Goal: Information Seeking & Learning: Learn about a topic

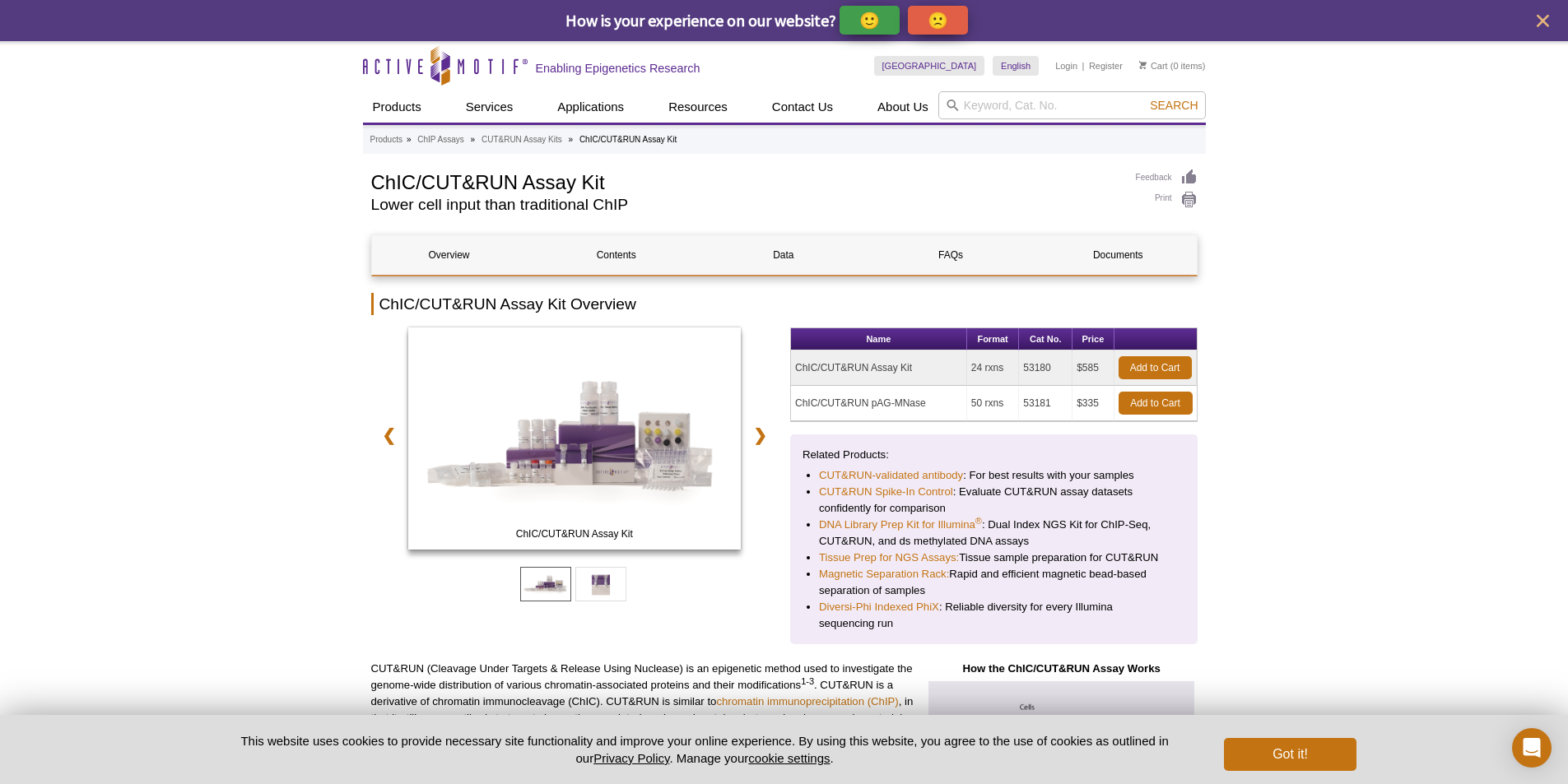
click at [874, 54] on div "Skip to content Active Motif Logo Enabling Epigenetics Research" at bounding box center [619, 65] width 511 height 48
click at [757, 698] on link "chromatin immunoprecipitation (ChIP)" at bounding box center [807, 701] width 182 height 12
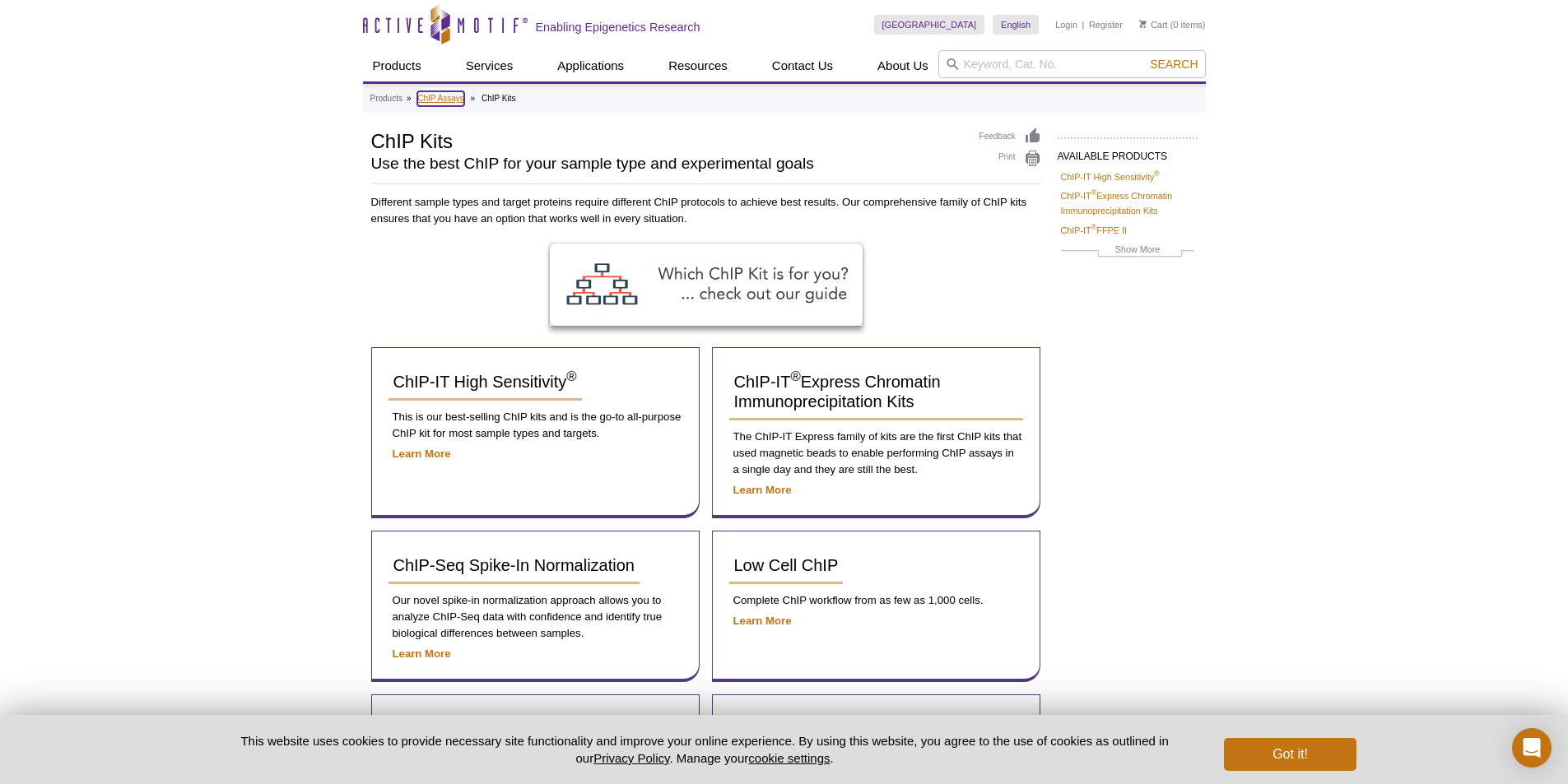
click at [422, 94] on link "ChIP Assays" at bounding box center [440, 99] width 47 height 15
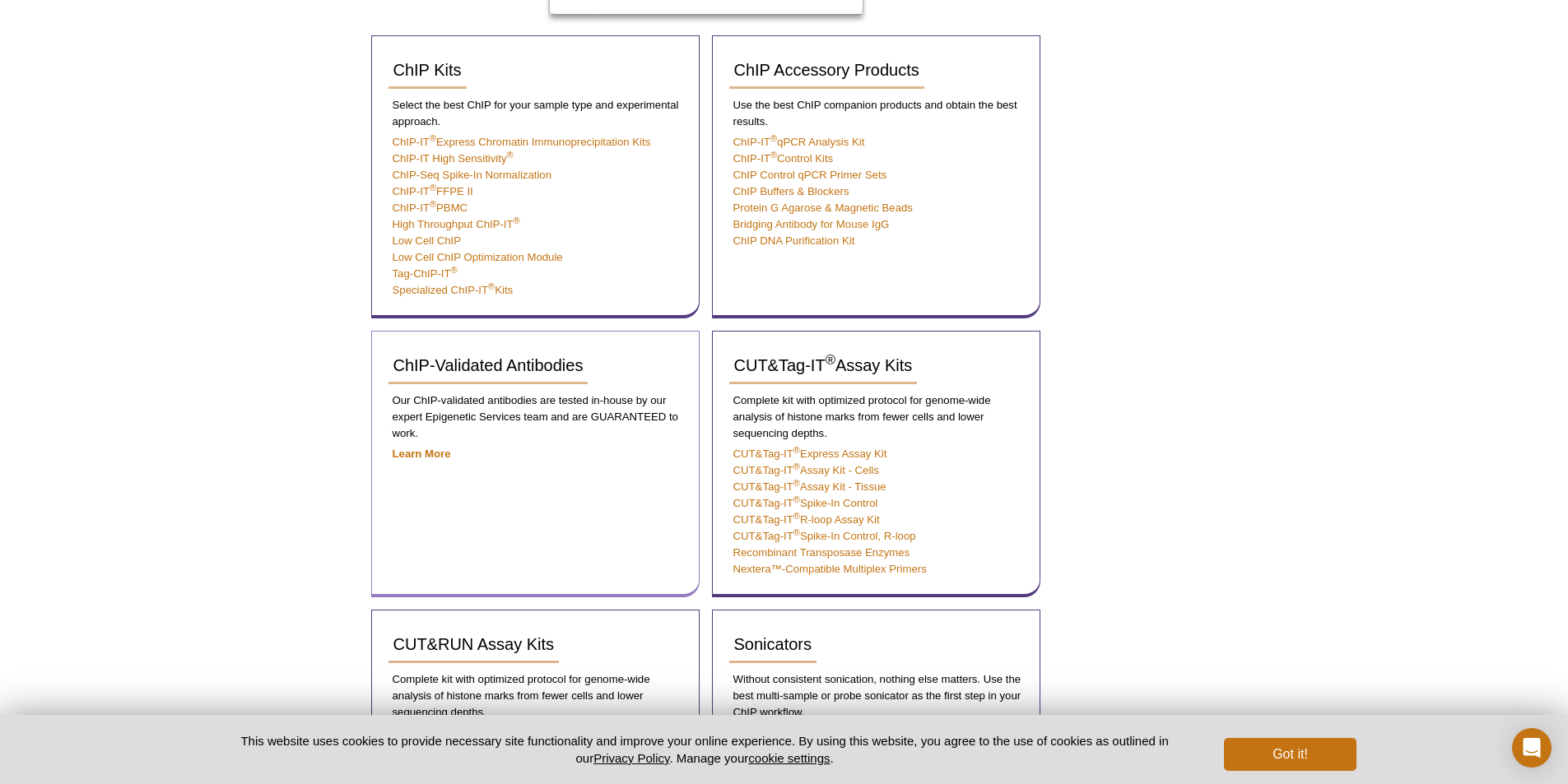
scroll to position [480, 0]
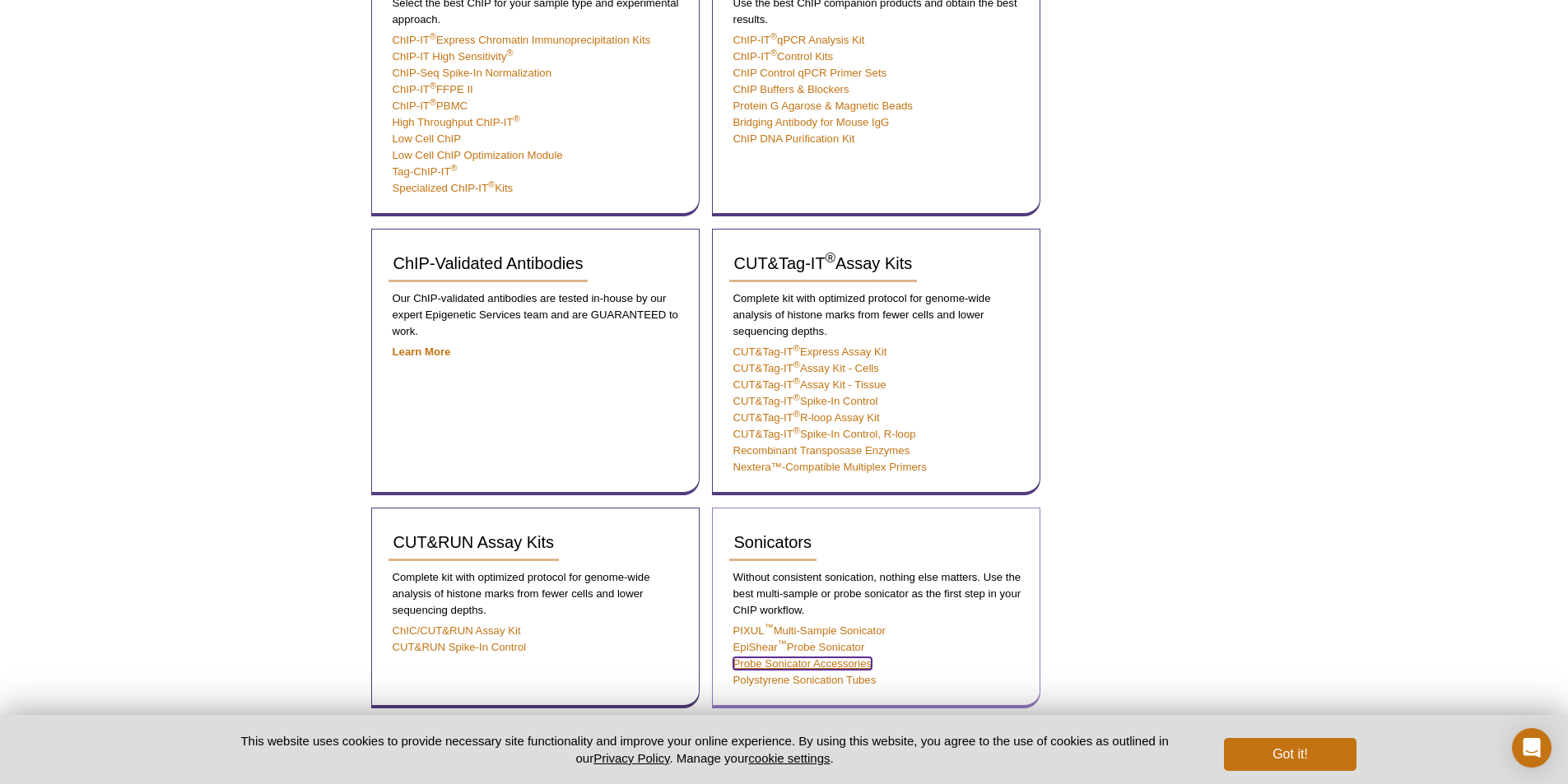
click at [746, 657] on link "Probe Sonicator Accessories" at bounding box center [802, 663] width 139 height 12
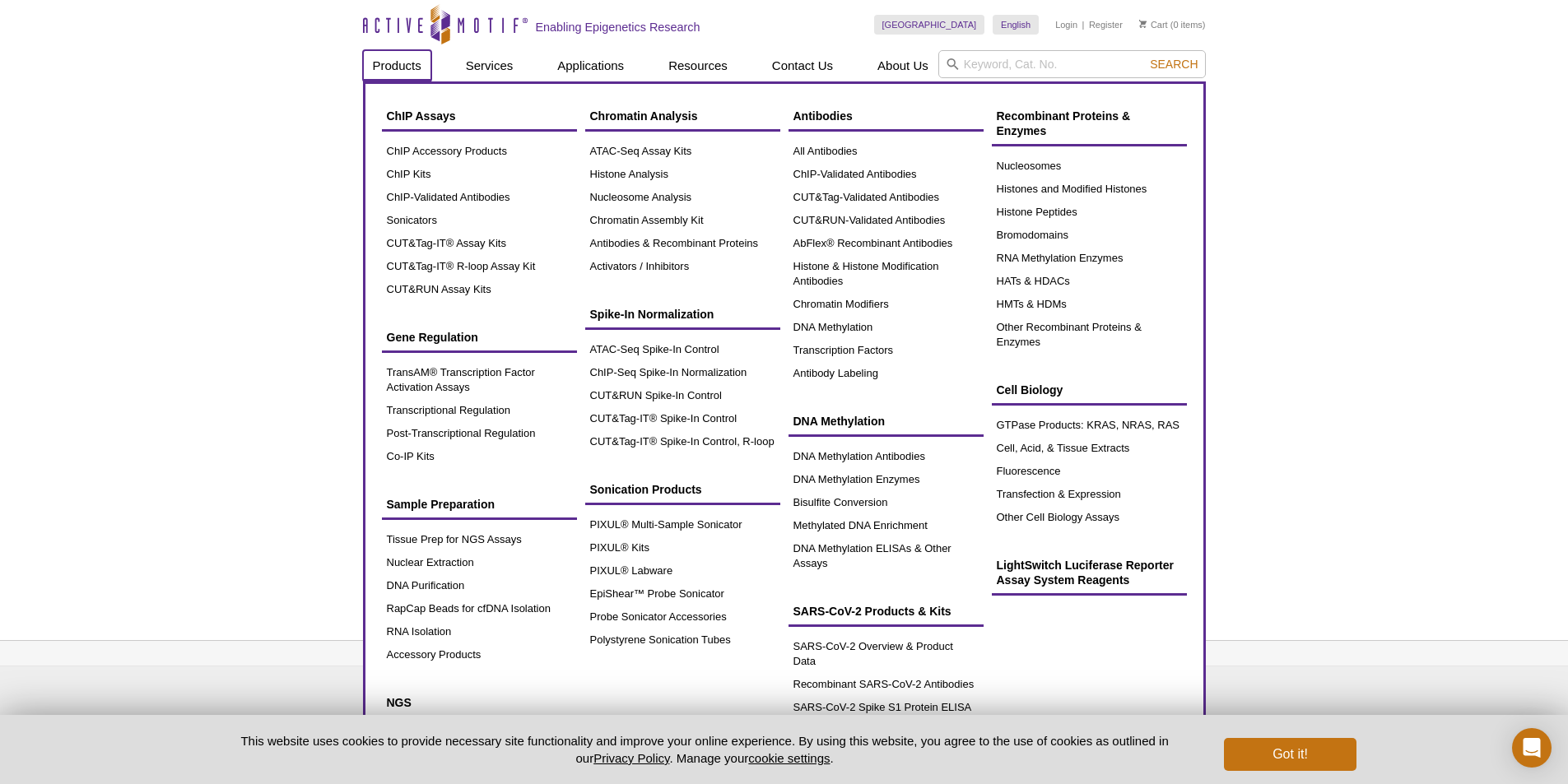
click at [376, 54] on link "Products" at bounding box center [398, 66] width 69 height 32
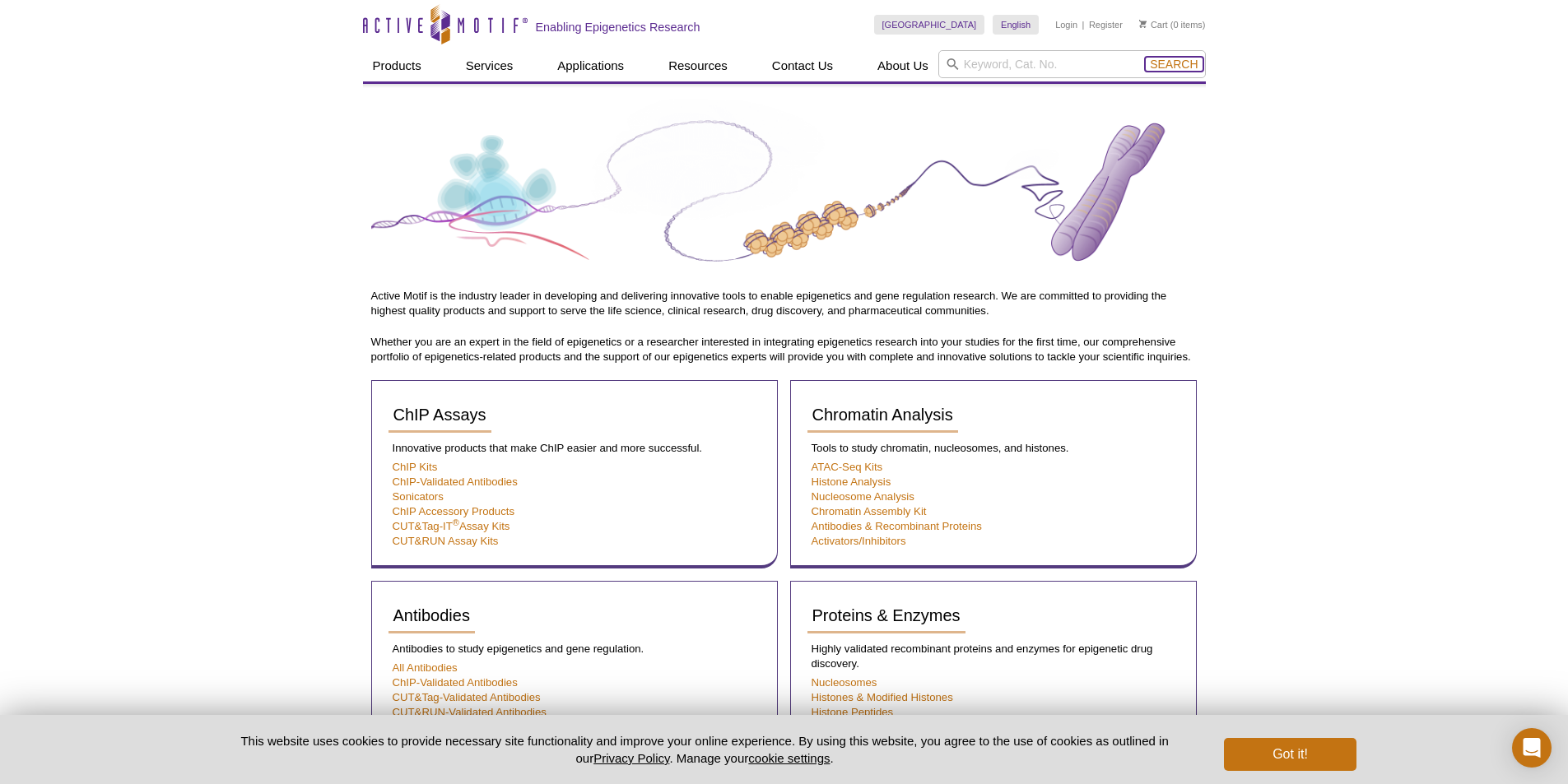
click at [1150, 59] on span "Search" at bounding box center [1174, 63] width 48 height 13
